Goal: Task Accomplishment & Management: Manage account settings

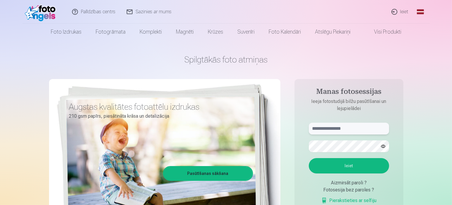
click at [318, 129] on input "text" at bounding box center [349, 129] width 80 height 12
click at [329, 163] on button "Ieiet" at bounding box center [349, 165] width 80 height 15
click at [385, 145] on button "button" at bounding box center [382, 146] width 11 height 11
click at [349, 165] on button "Ieiet" at bounding box center [349, 165] width 80 height 15
click at [333, 128] on input "**********" at bounding box center [349, 129] width 80 height 12
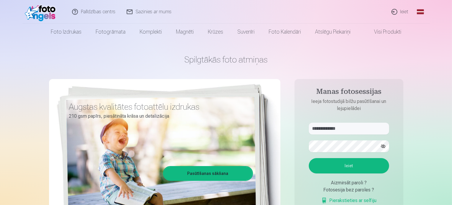
click at [334, 165] on button "Ieiet" at bounding box center [349, 165] width 80 height 15
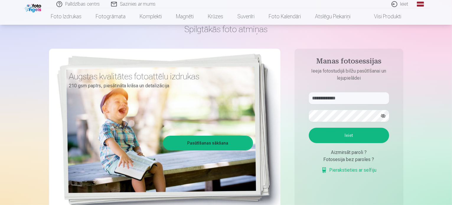
scroll to position [35, 0]
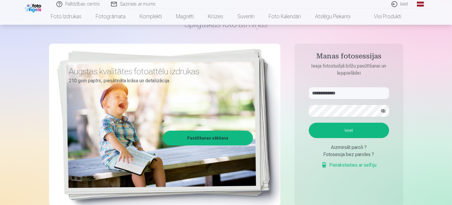
click at [341, 131] on button "Ieiet" at bounding box center [349, 130] width 80 height 15
click at [337, 138] on button "Ieiet" at bounding box center [349, 130] width 80 height 15
click at [348, 93] on input "**********" at bounding box center [349, 93] width 80 height 12
type input "*"
